Goal: Task Accomplishment & Management: Use online tool/utility

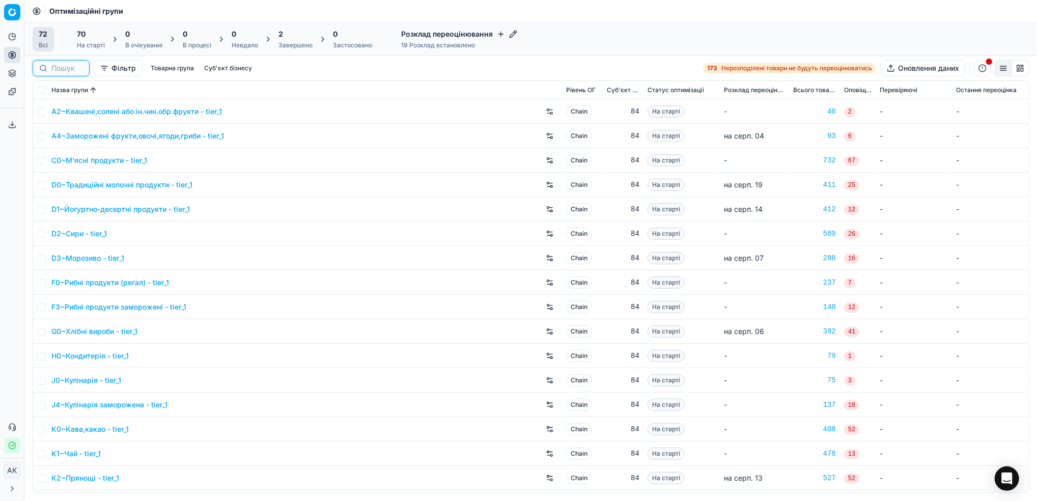
drag, startPoint x: 67, startPoint y: 67, endPoint x: 116, endPoint y: 73, distance: 49.3
click at [67, 67] on input at bounding box center [67, 68] width 32 height 10
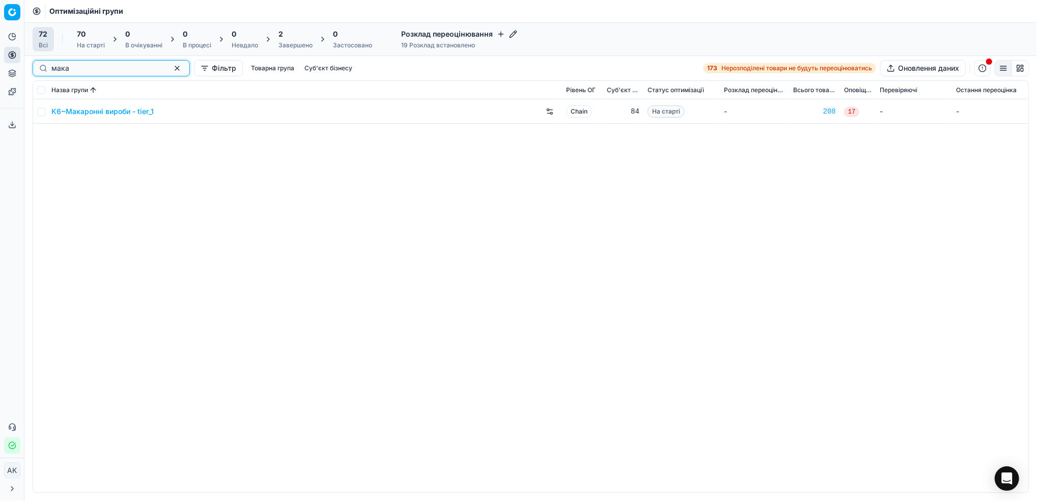
type input "мака"
click at [39, 110] on input "checkbox" at bounding box center [41, 112] width 8 height 8
checkbox input "true"
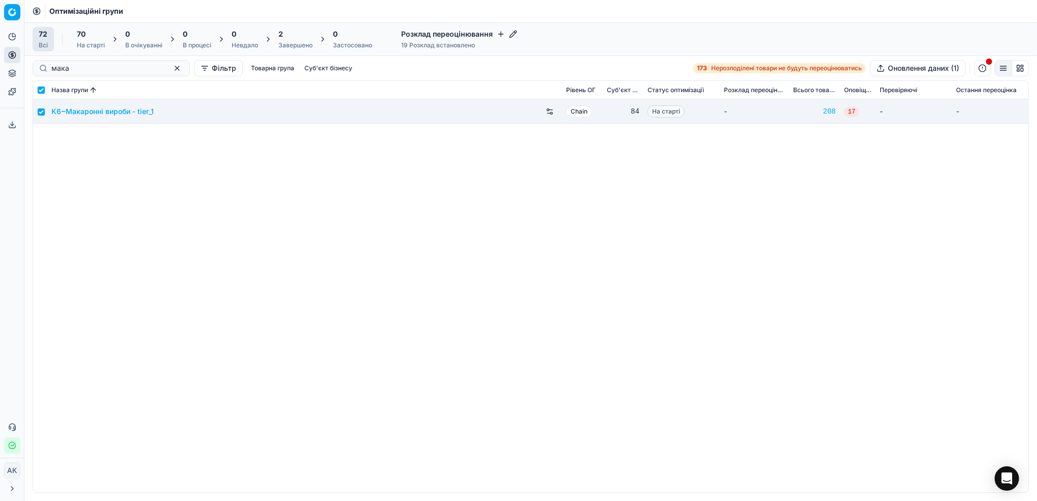
click at [86, 47] on div "На старті" at bounding box center [91, 45] width 28 height 8
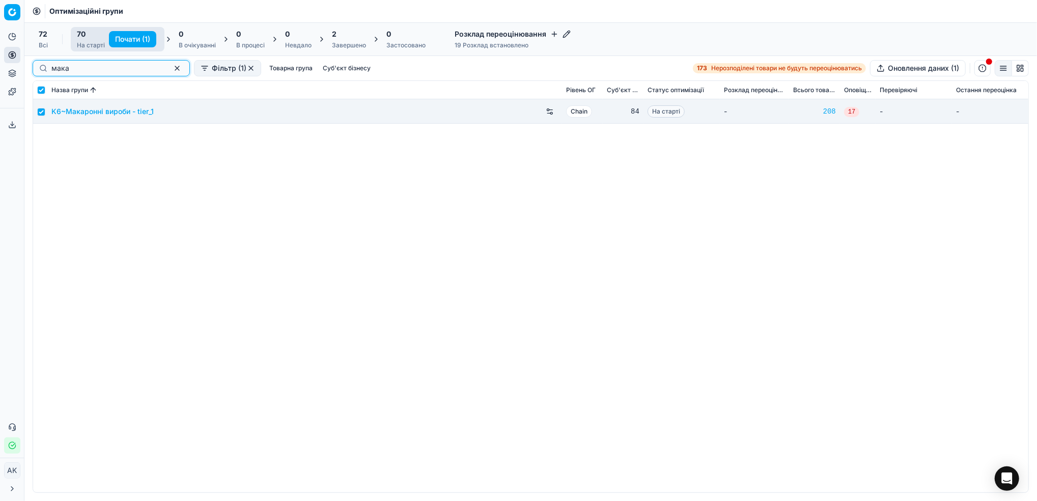
click at [171, 71] on button "button" at bounding box center [177, 68] width 12 height 12
checkbox input "false"
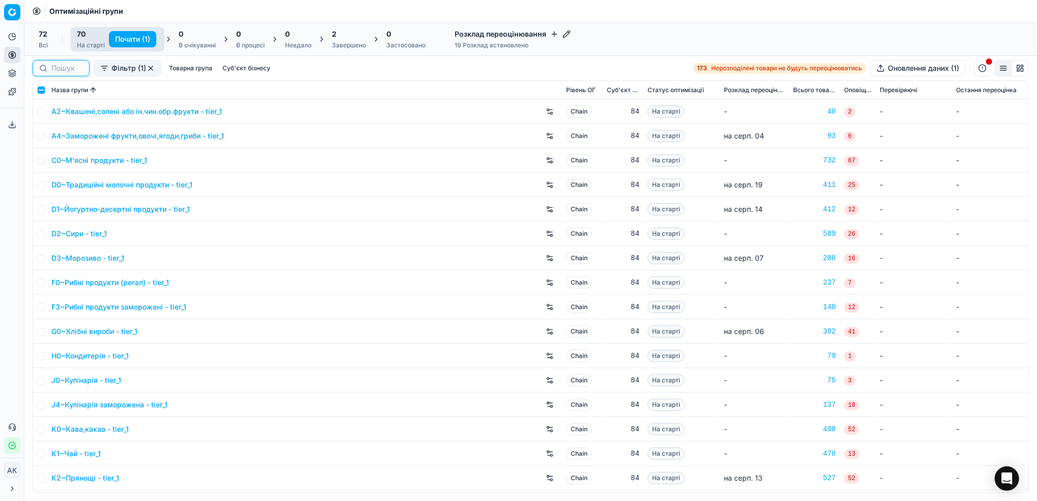
click at [63, 73] on input at bounding box center [67, 68] width 32 height 10
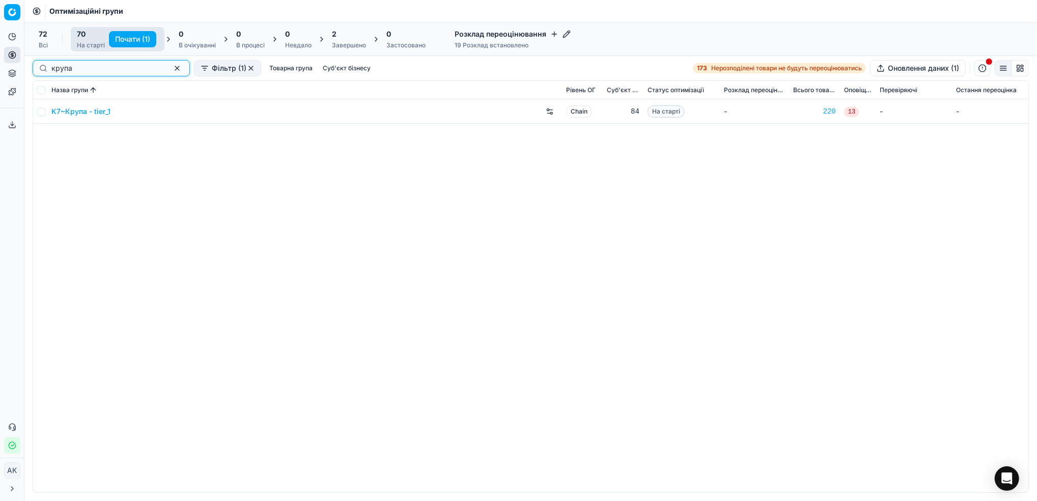
type input "крупа"
click at [42, 111] on input "checkbox" at bounding box center [41, 112] width 8 height 8
checkbox input "true"
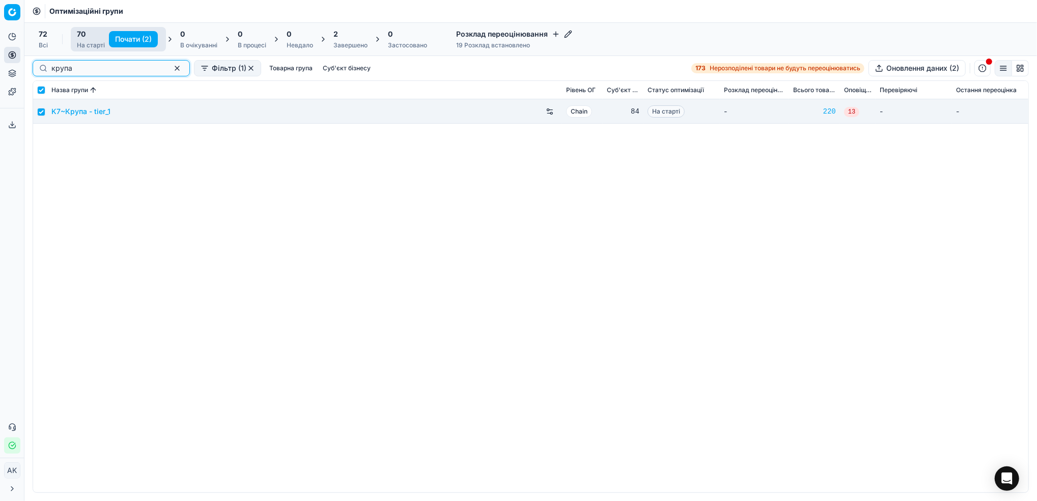
click at [171, 68] on button "button" at bounding box center [177, 68] width 12 height 12
checkbox input "false"
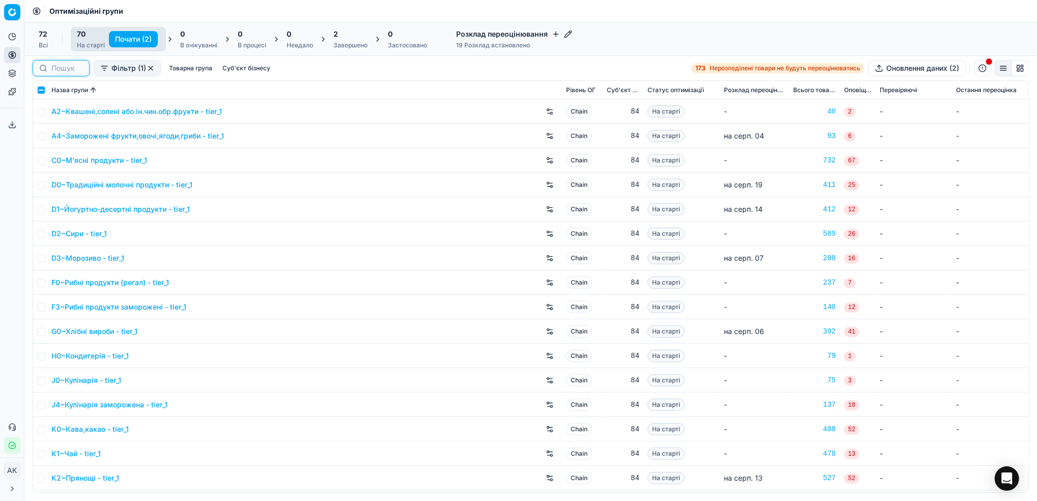
click at [69, 70] on input at bounding box center [67, 68] width 32 height 10
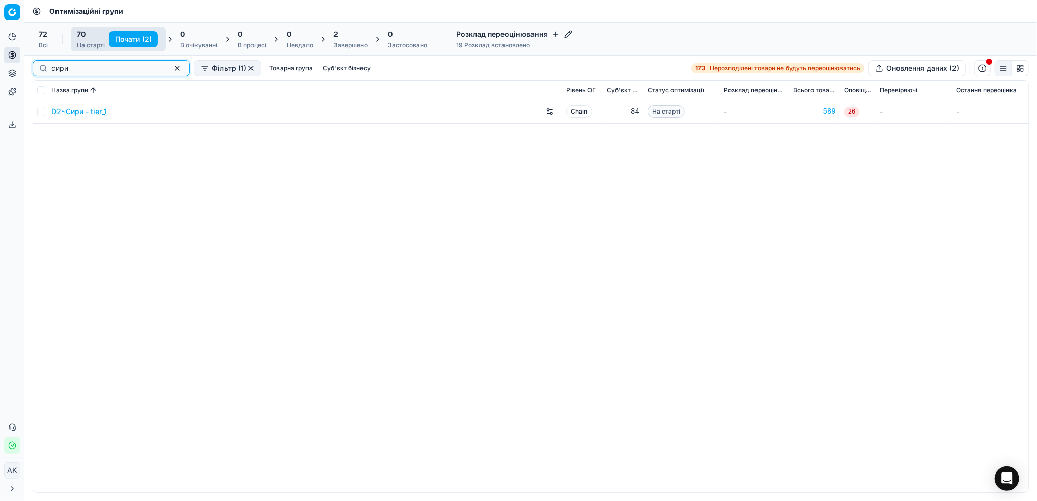
type input "сири"
click at [42, 111] on input "checkbox" at bounding box center [41, 112] width 8 height 8
checkbox input "true"
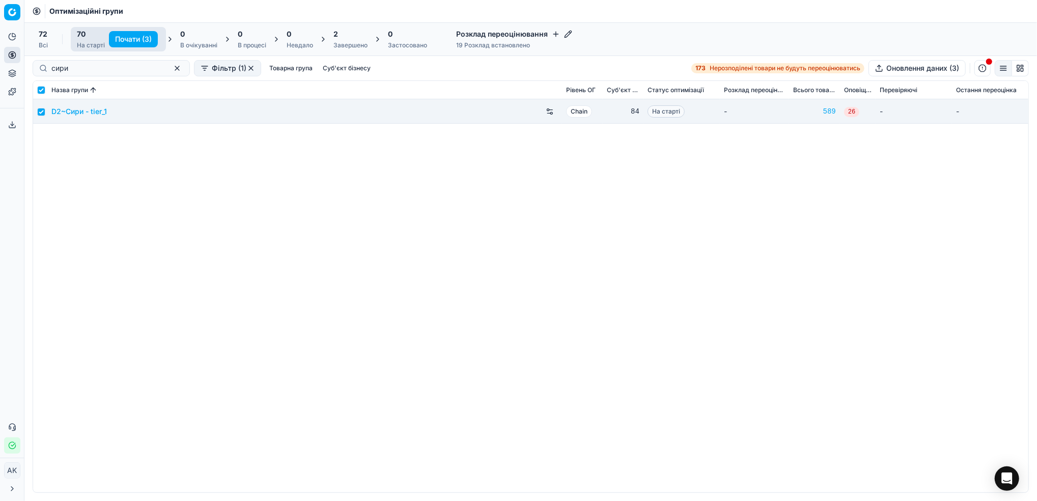
click at [132, 42] on button "Почати (3)" at bounding box center [133, 39] width 49 height 16
checkbox input "false"
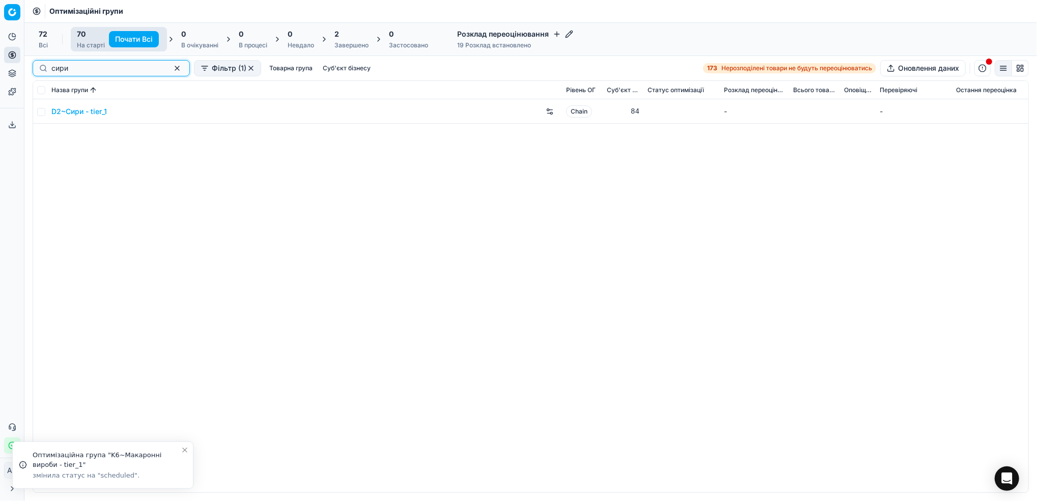
click at [171, 68] on button "button" at bounding box center [177, 68] width 12 height 12
